Goal: Find specific page/section: Find specific page/section

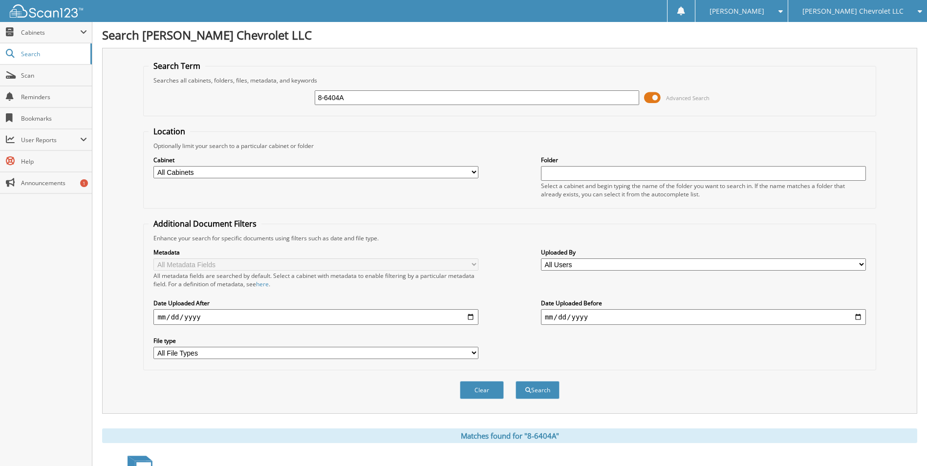
drag, startPoint x: 360, startPoint y: 99, endPoint x: 300, endPoint y: 78, distance: 64.0
click at [302, 86] on div "8-6404A Advanced Search" at bounding box center [510, 98] width 722 height 26
type input "PK1335"
click at [516, 381] on button "Search" at bounding box center [538, 390] width 44 height 18
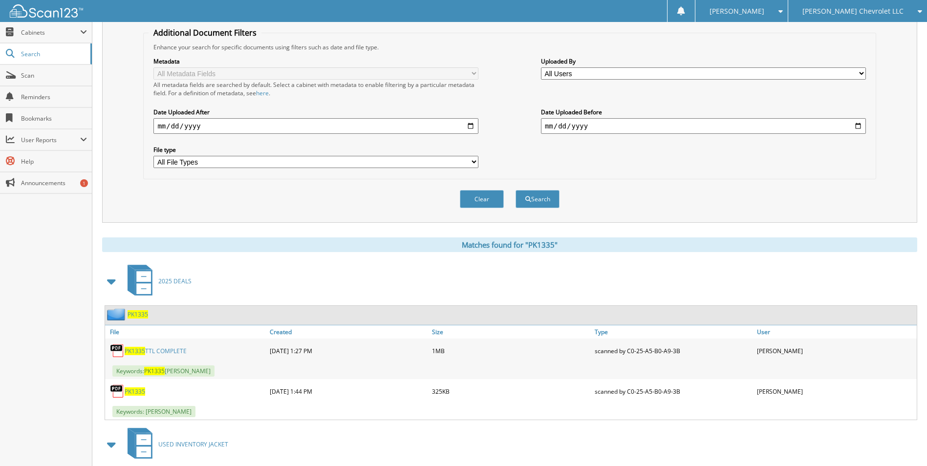
scroll to position [196, 0]
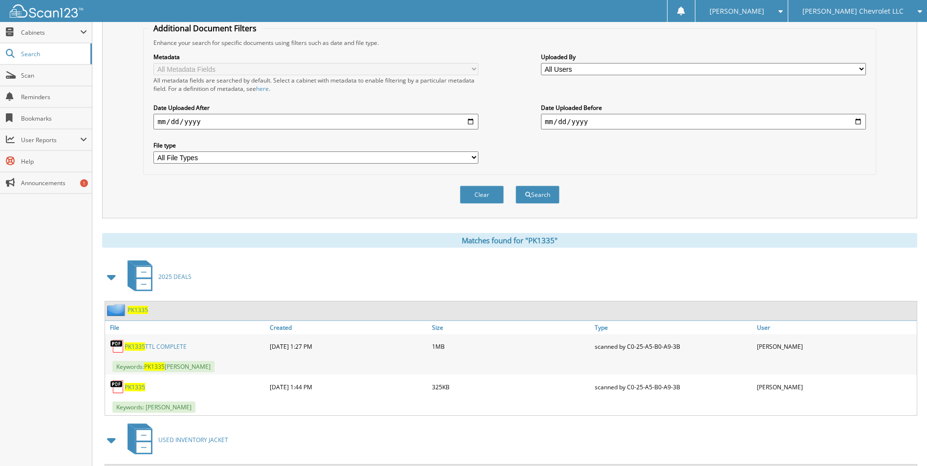
click at [159, 346] on link "PK1335 TTL COMPLETE" at bounding box center [156, 347] width 62 height 8
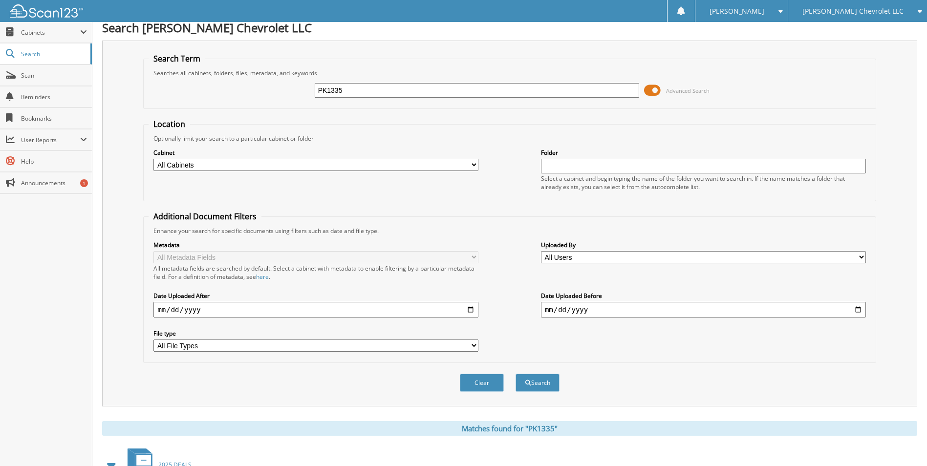
scroll to position [0, 0]
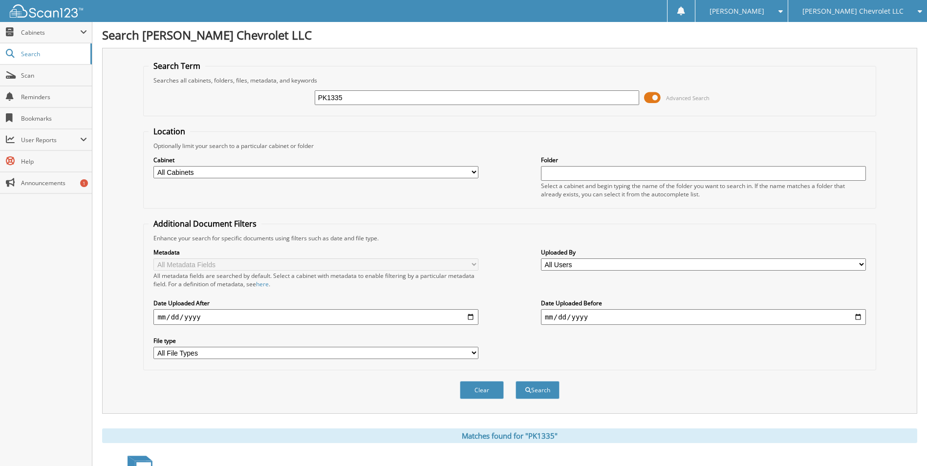
drag, startPoint x: 354, startPoint y: 97, endPoint x: 275, endPoint y: 100, distance: 78.7
click at [275, 100] on div "PK1335 Advanced Search" at bounding box center [510, 98] width 722 height 26
type input "8-6404"
click at [516, 381] on button "Search" at bounding box center [538, 390] width 44 height 18
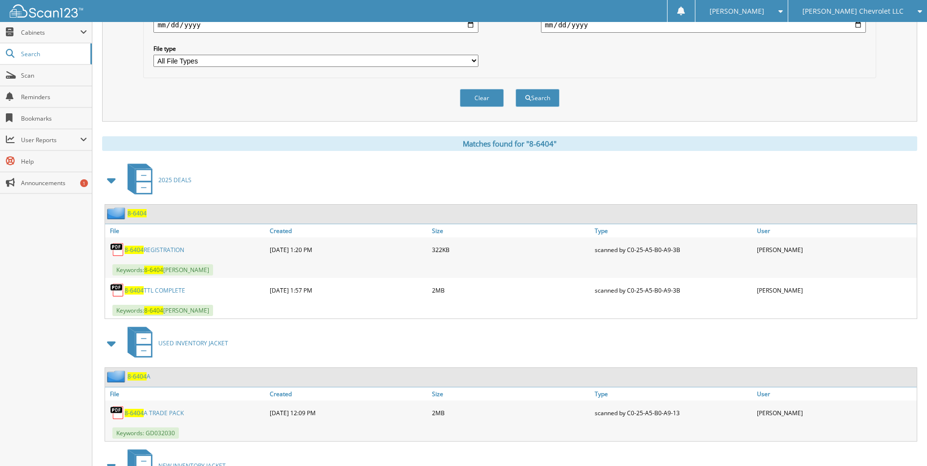
scroll to position [293, 0]
click at [165, 292] on link "8-6404 TTL COMPLETE" at bounding box center [155, 289] width 61 height 8
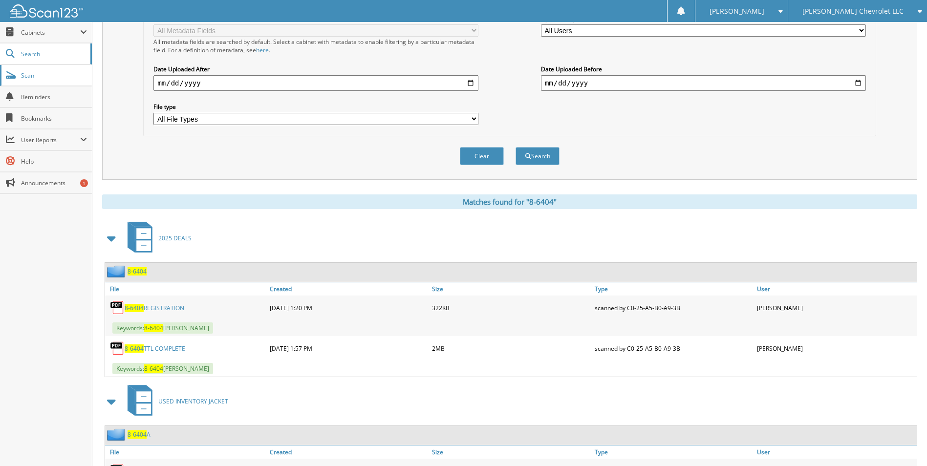
scroll to position [147, 0]
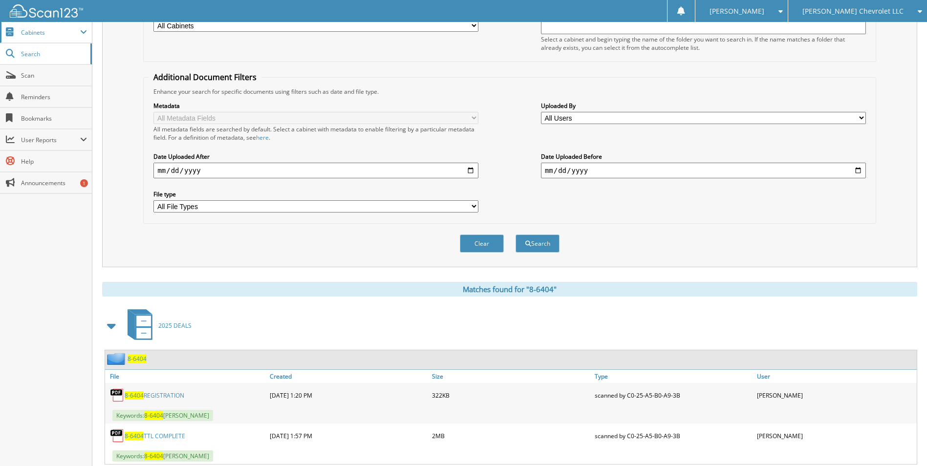
click at [23, 34] on span "Cabinets" at bounding box center [50, 32] width 59 height 8
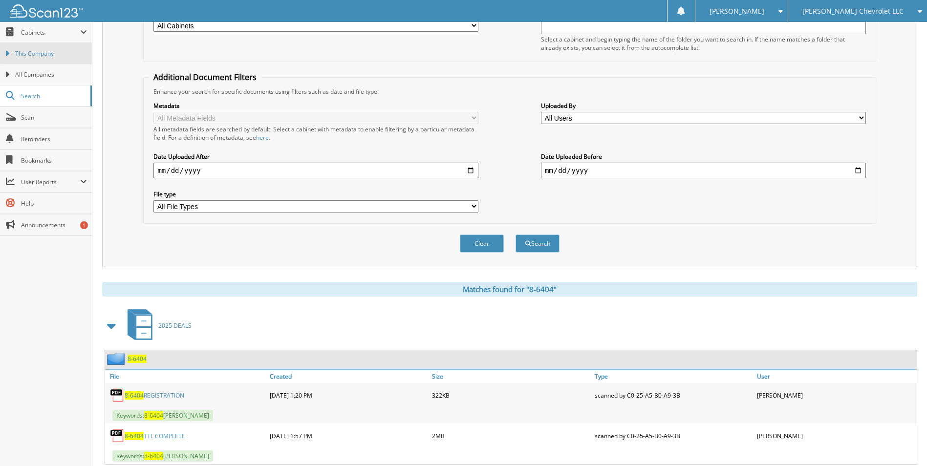
click at [27, 53] on span "This Company" at bounding box center [51, 53] width 72 height 9
